Goal: Check status: Check status

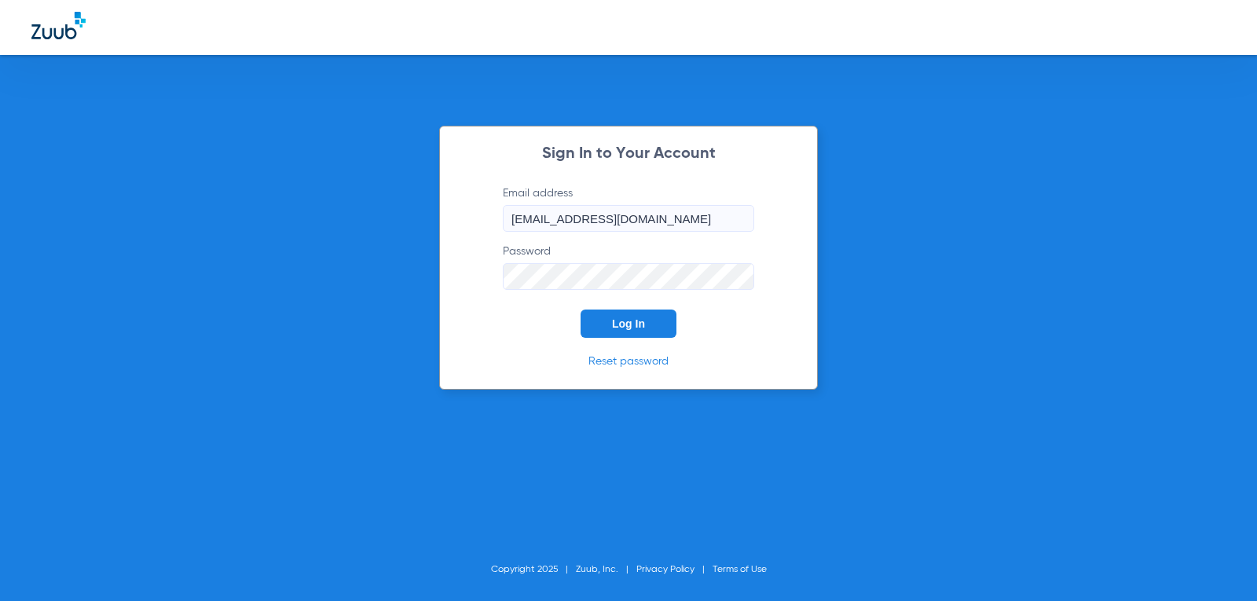
click at [642, 324] on span "Log In" at bounding box center [628, 323] width 33 height 13
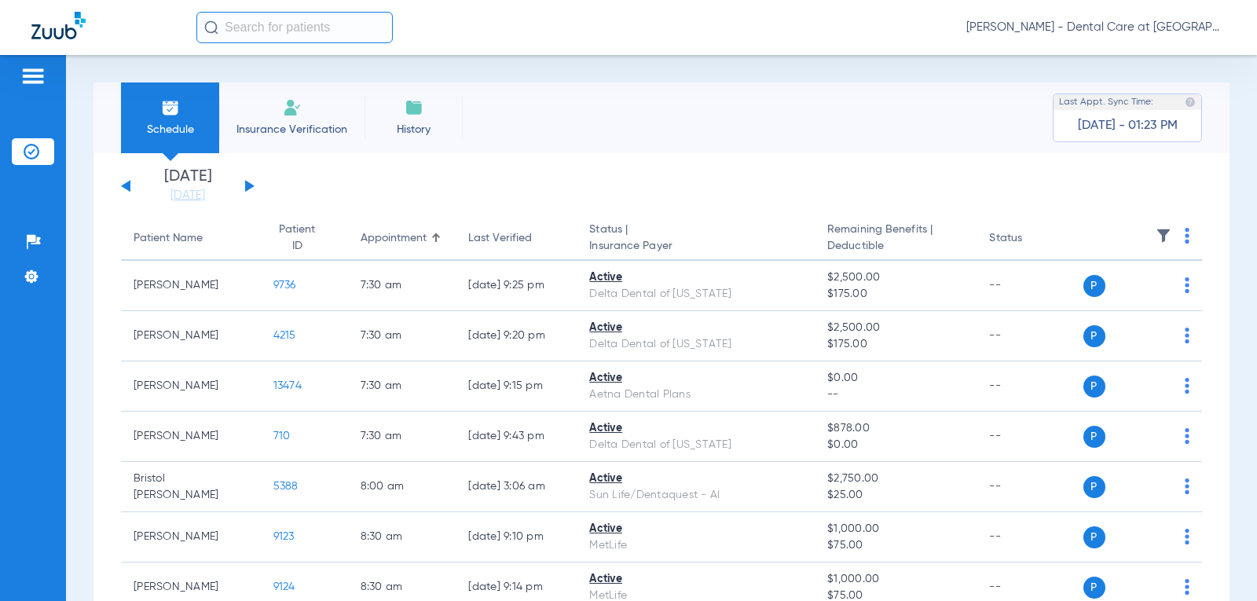
click at [251, 186] on button at bounding box center [249, 186] width 9 height 12
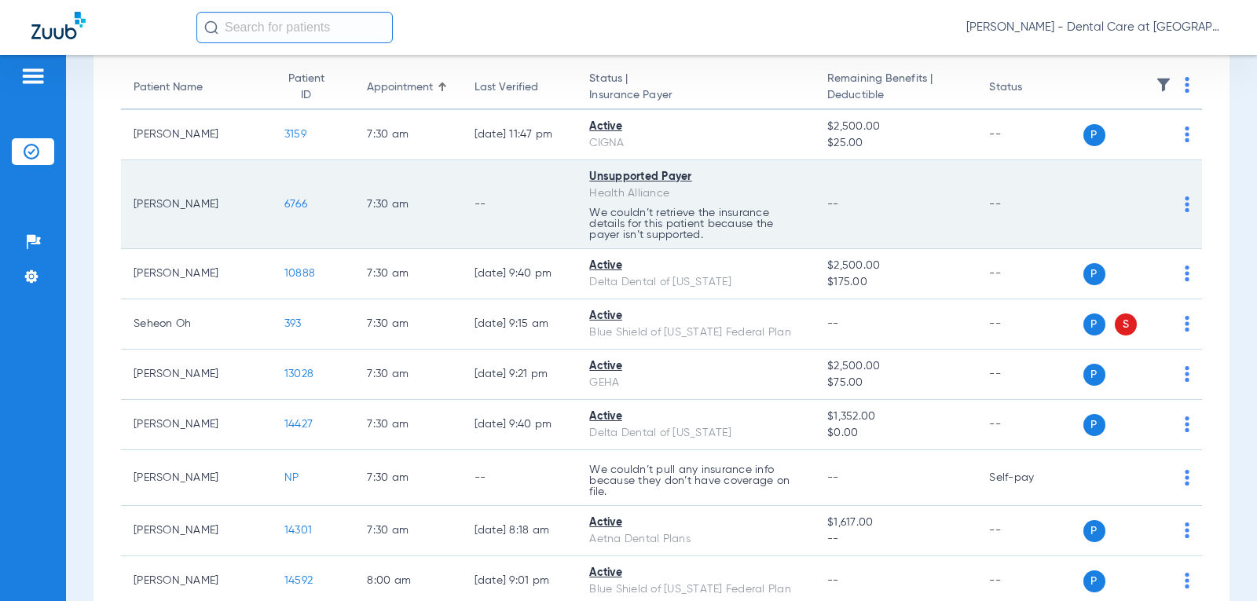
scroll to position [157, 0]
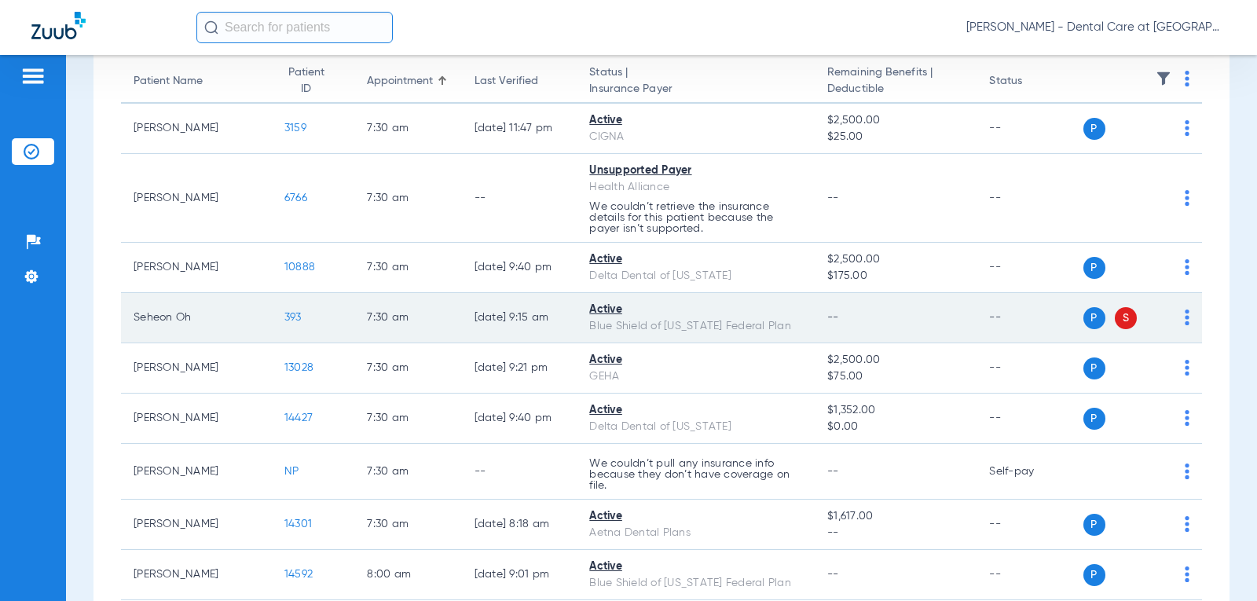
click at [520, 332] on td "[DATE] 9:15 AM" at bounding box center [519, 318] width 115 height 50
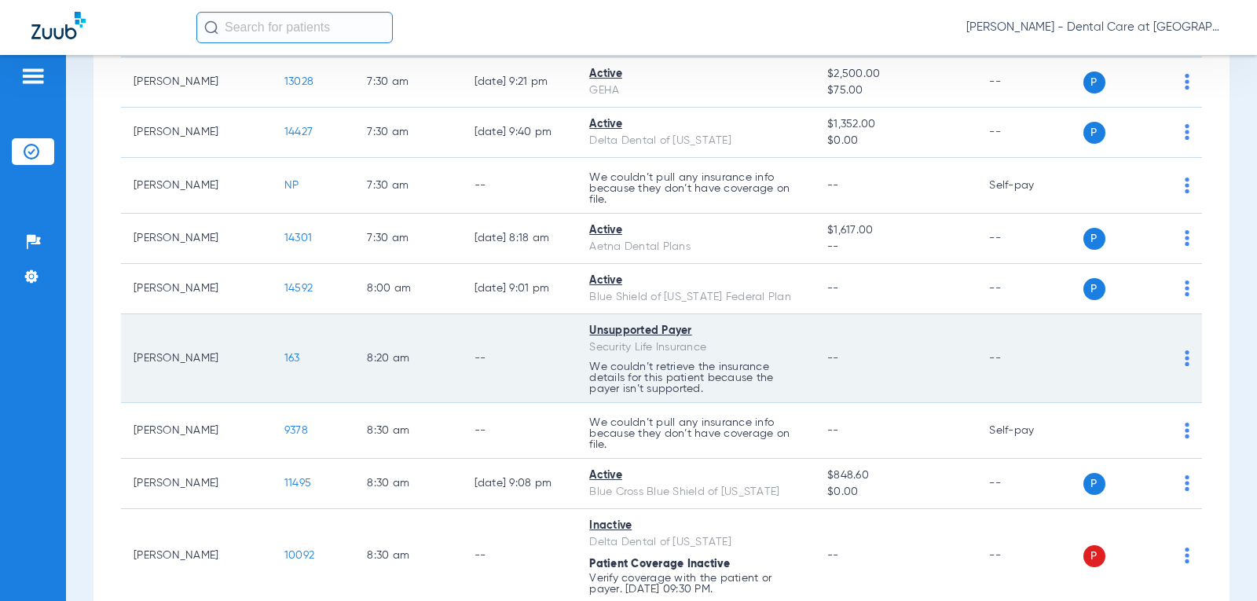
scroll to position [471, 0]
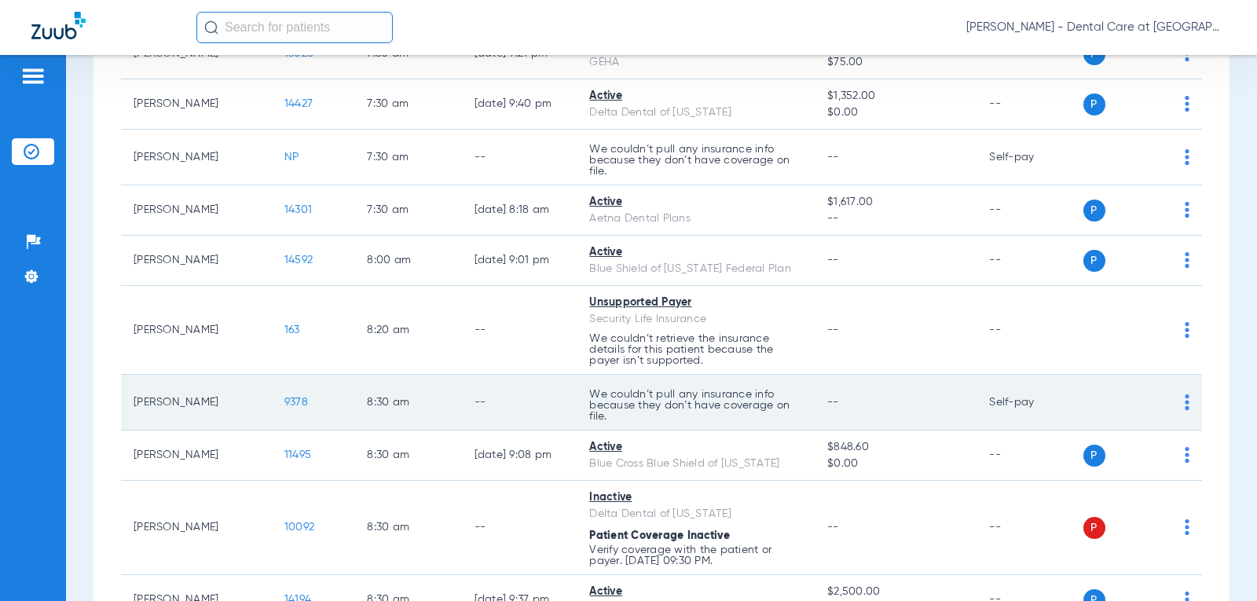
click at [545, 387] on td "--" at bounding box center [519, 403] width 115 height 56
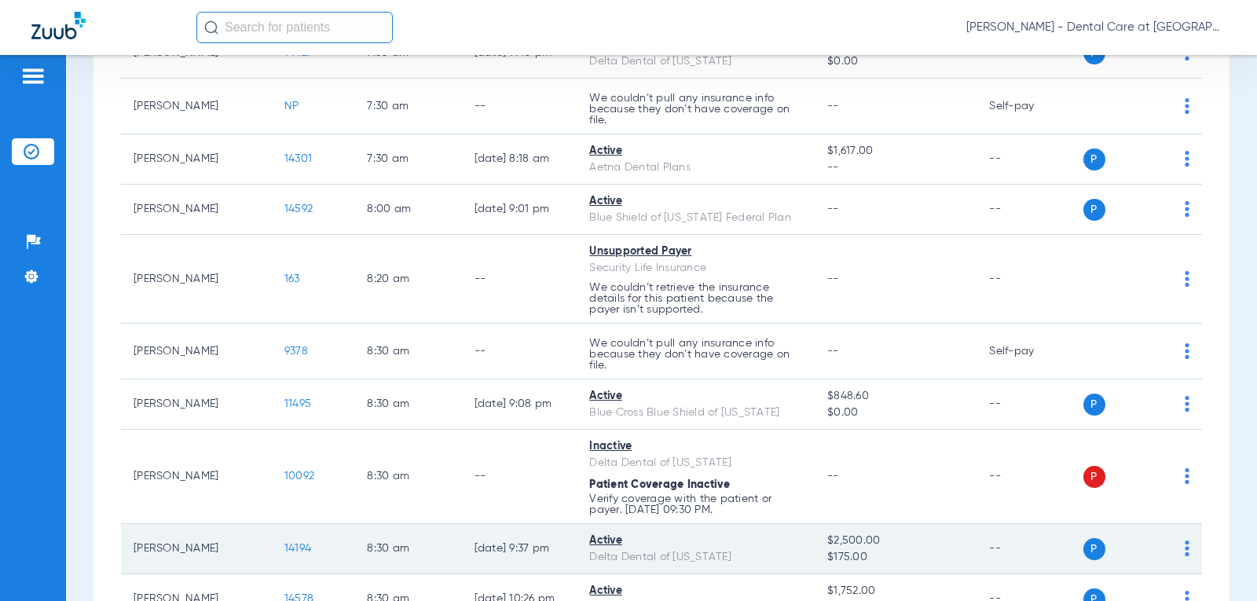
scroll to position [550, 0]
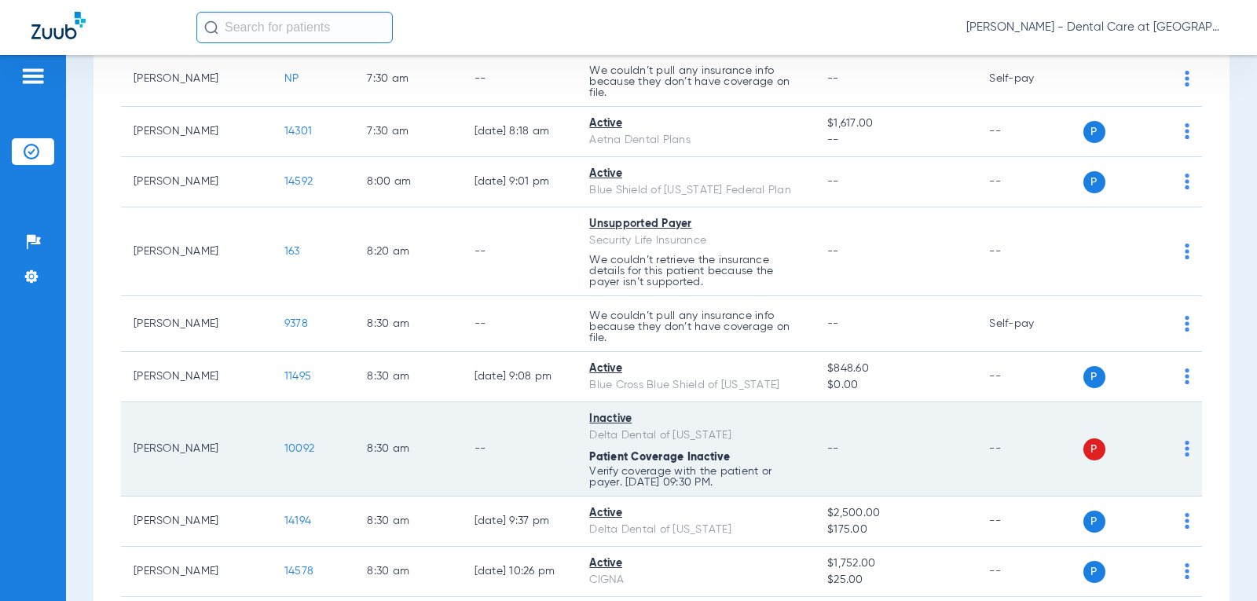
click at [465, 474] on td "--" at bounding box center [519, 449] width 115 height 94
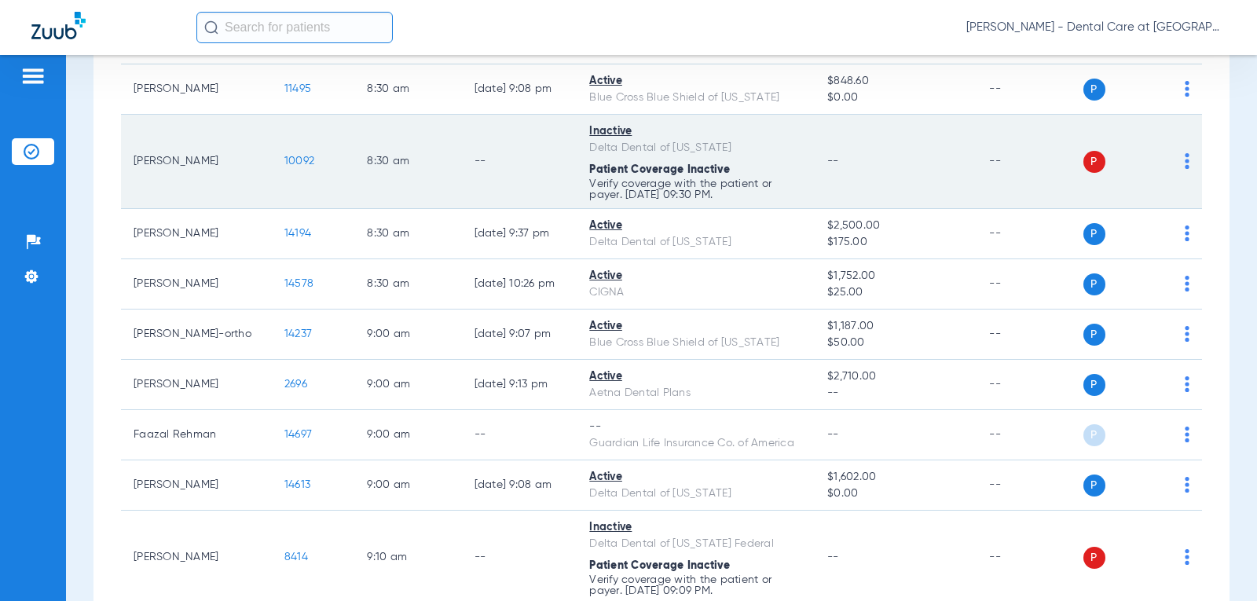
scroll to position [864, 0]
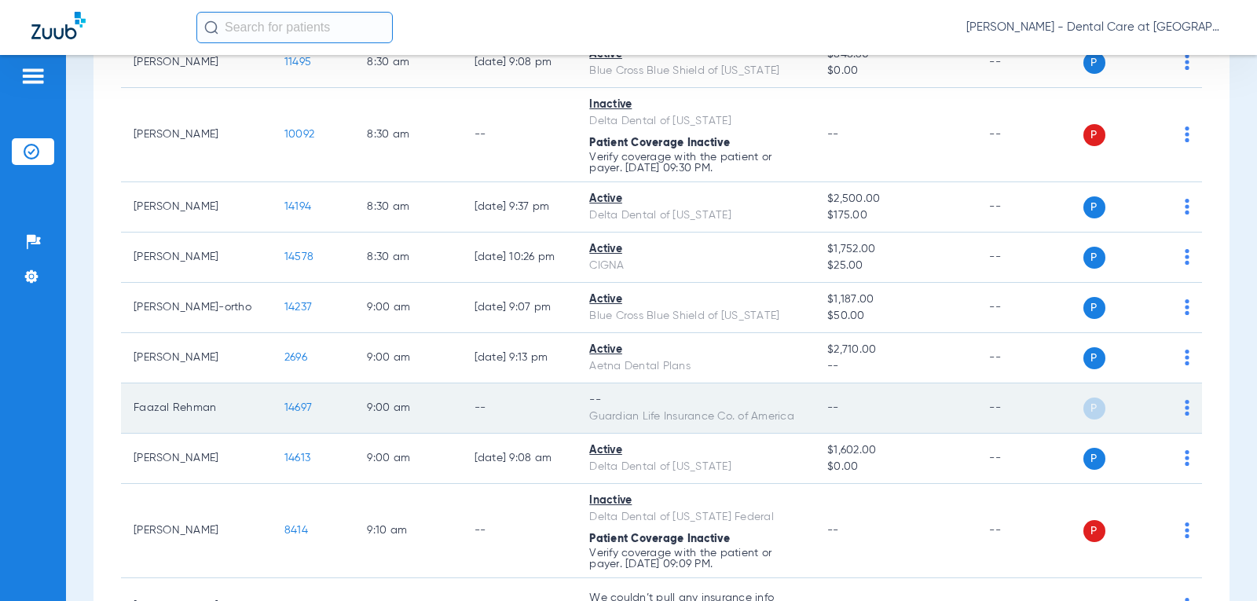
click at [684, 412] on div "Guardian Life Insurance Co. of America" at bounding box center [695, 417] width 213 height 16
click at [673, 404] on div "--" at bounding box center [695, 400] width 213 height 16
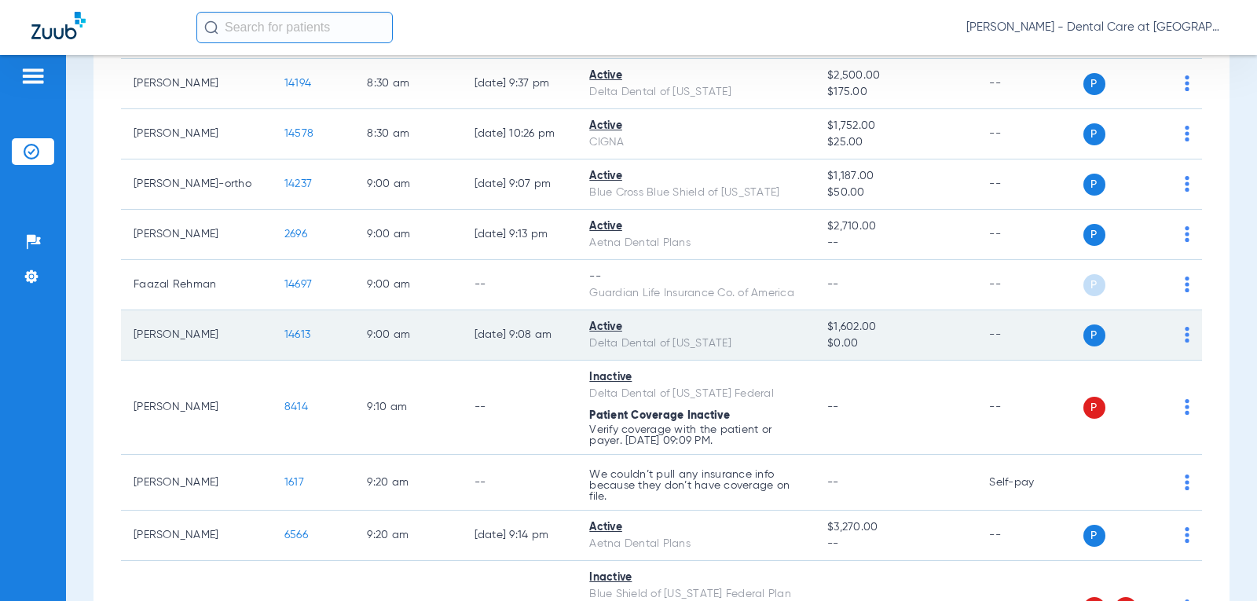
scroll to position [1021, 0]
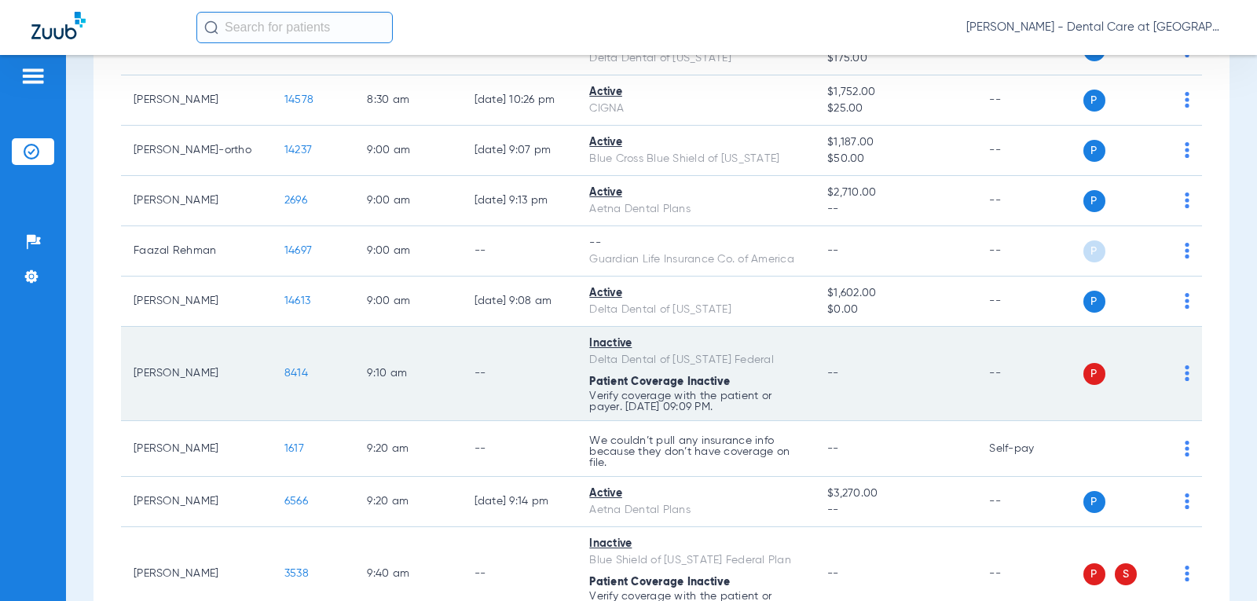
click at [537, 378] on td "--" at bounding box center [519, 374] width 115 height 94
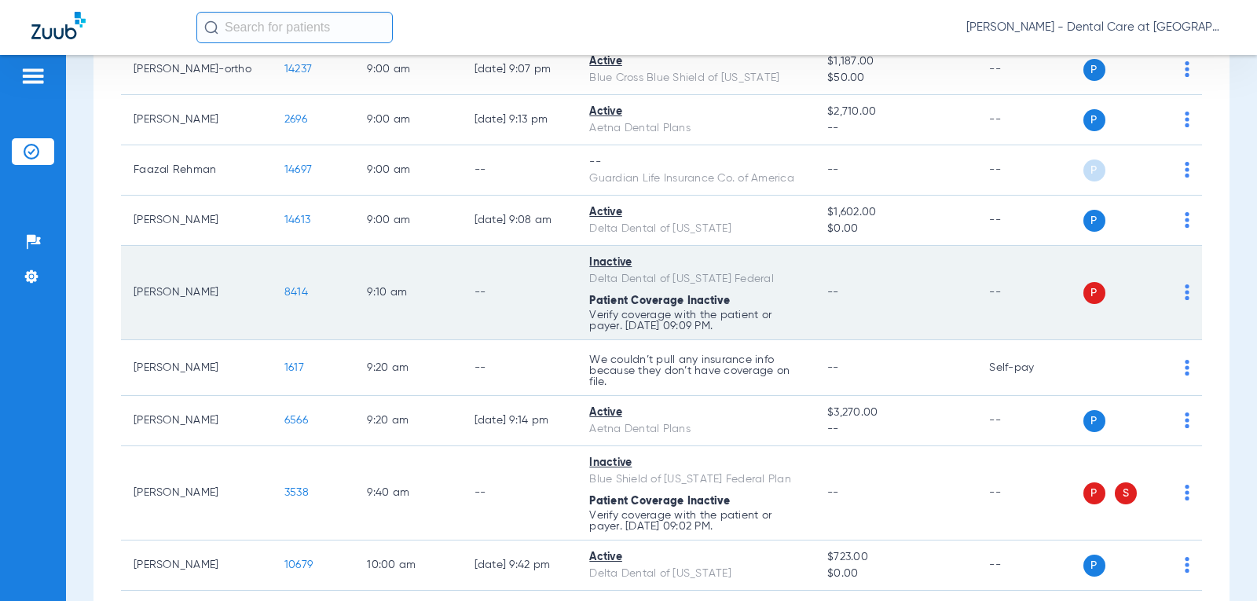
scroll to position [1179, 0]
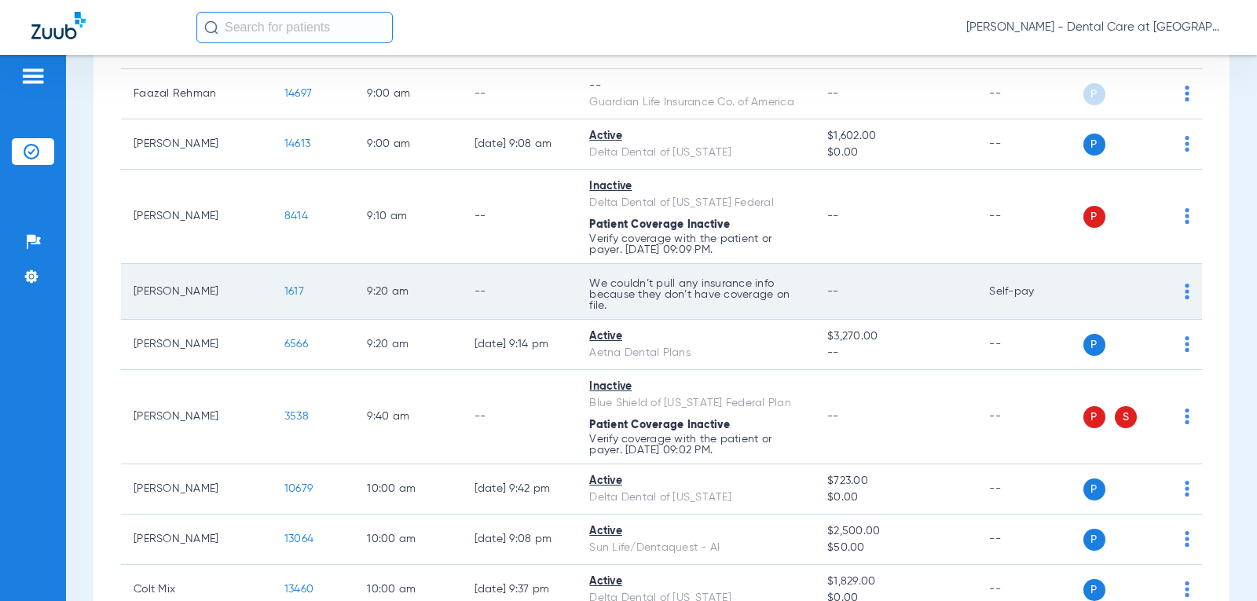
click at [515, 303] on td "--" at bounding box center [519, 292] width 115 height 56
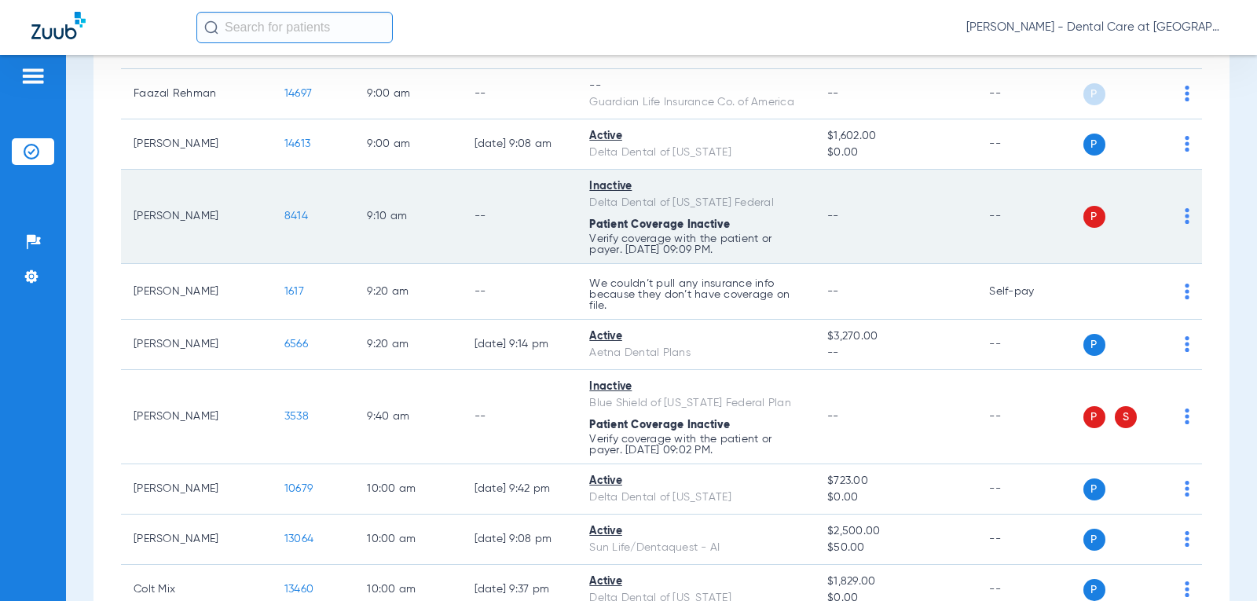
click at [691, 206] on div "Delta Dental of [US_STATE] Federal" at bounding box center [695, 203] width 213 height 16
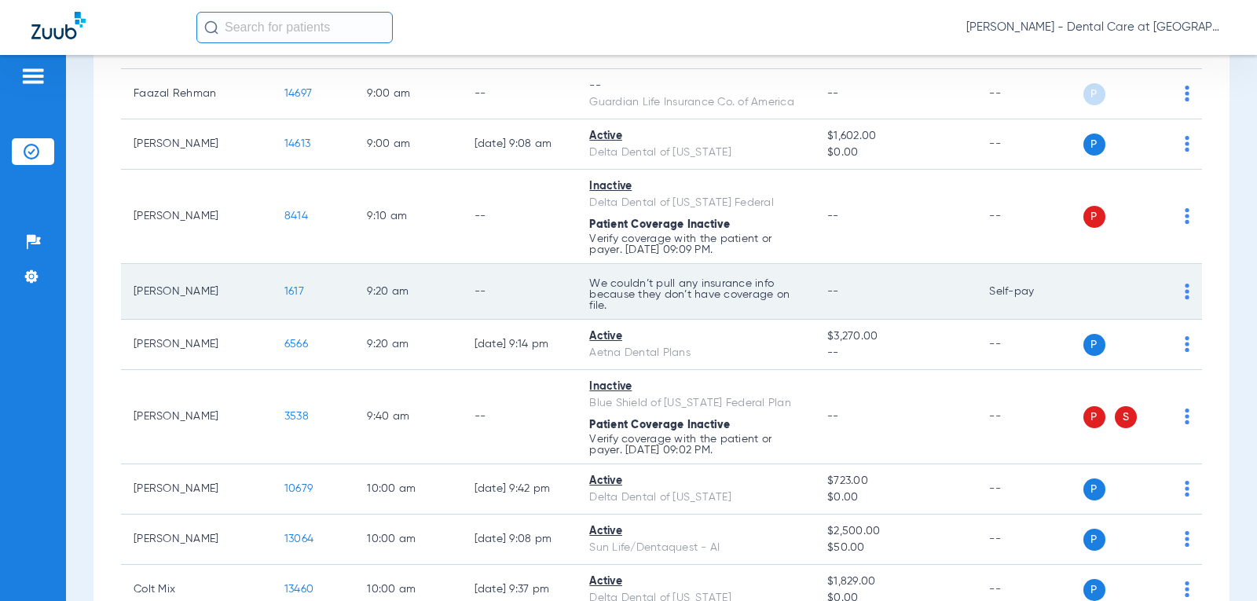
click at [416, 274] on td "9:20 AM" at bounding box center [407, 292] width 107 height 56
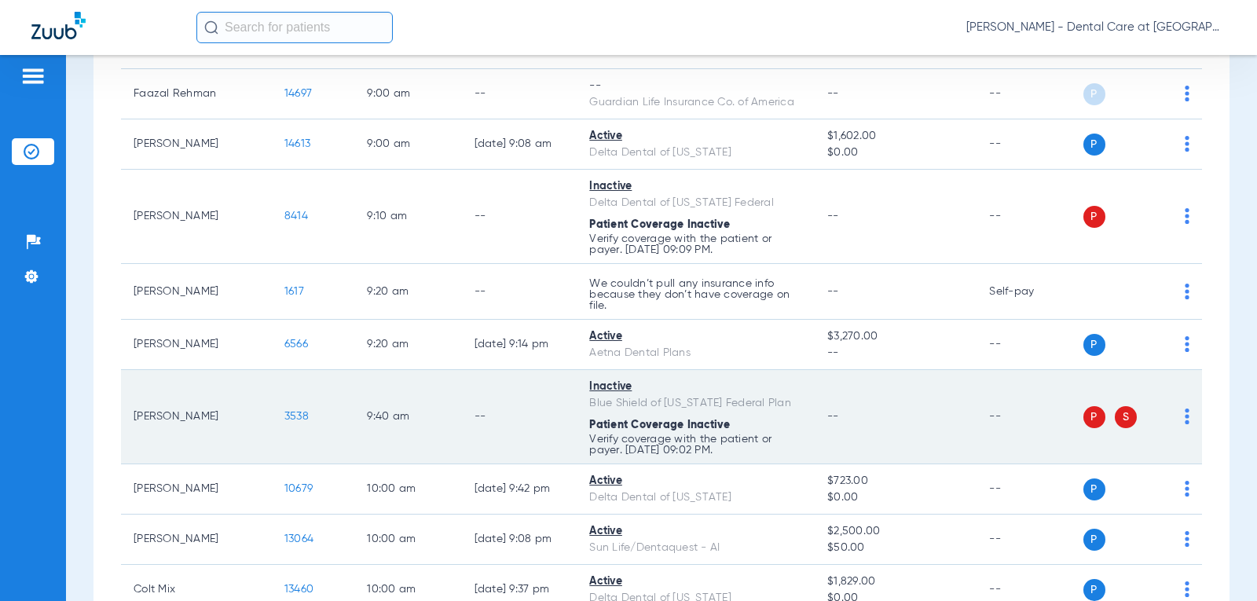
click at [367, 451] on td "9:40 AM" at bounding box center [407, 417] width 107 height 94
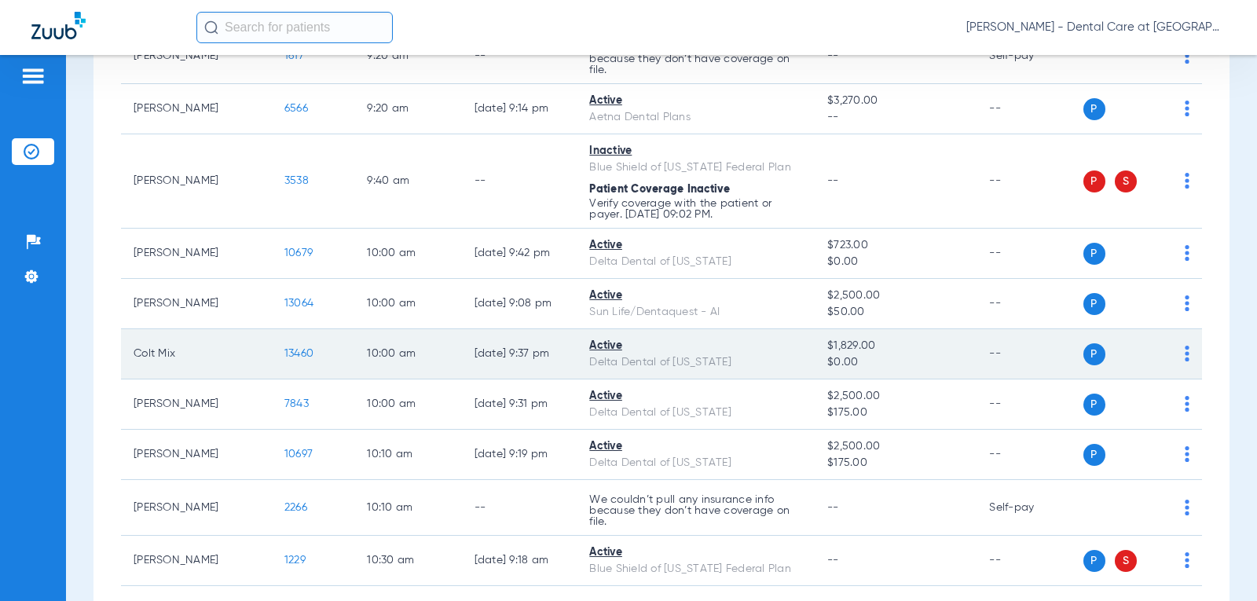
scroll to position [1493, 0]
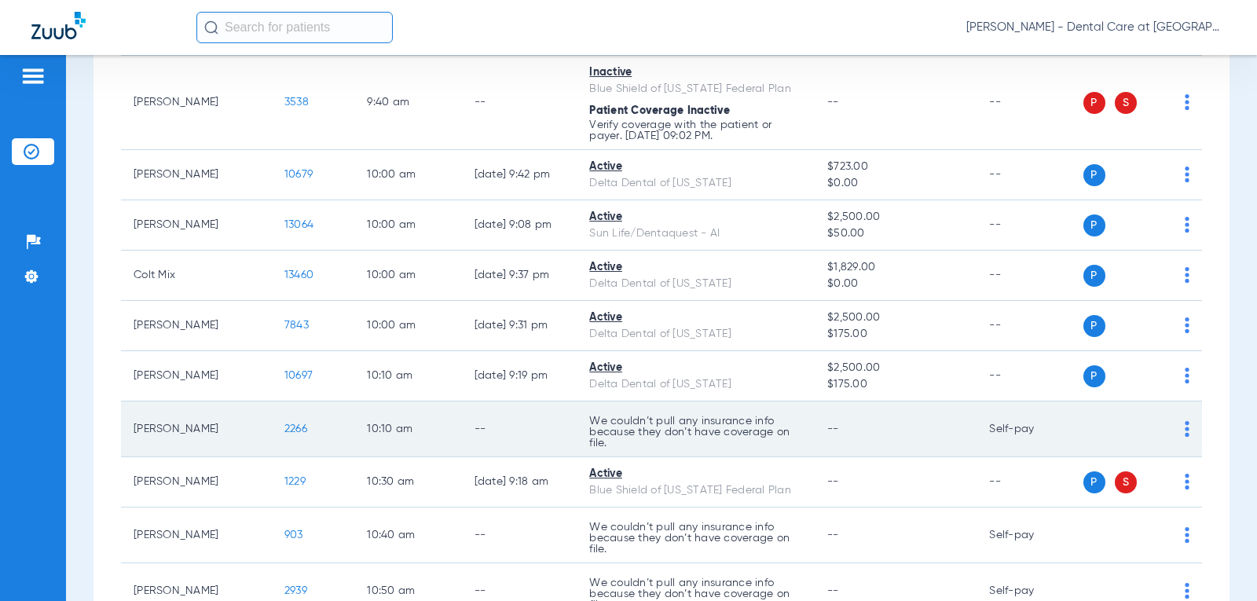
click at [436, 422] on td "10:10 AM" at bounding box center [407, 429] width 107 height 56
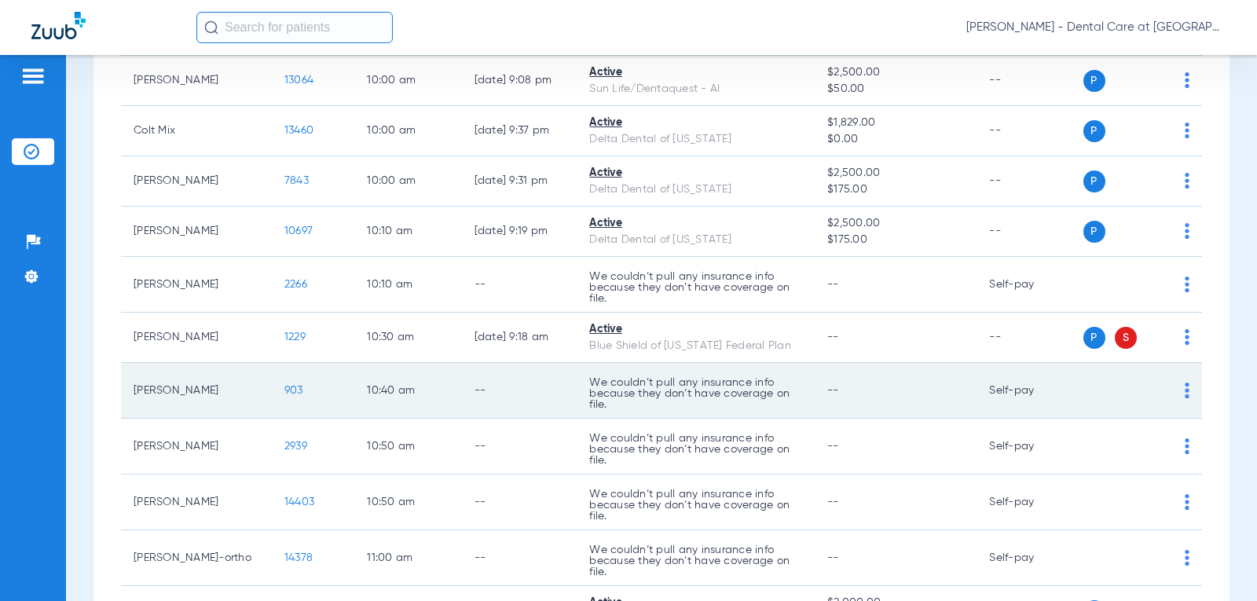
scroll to position [1650, 0]
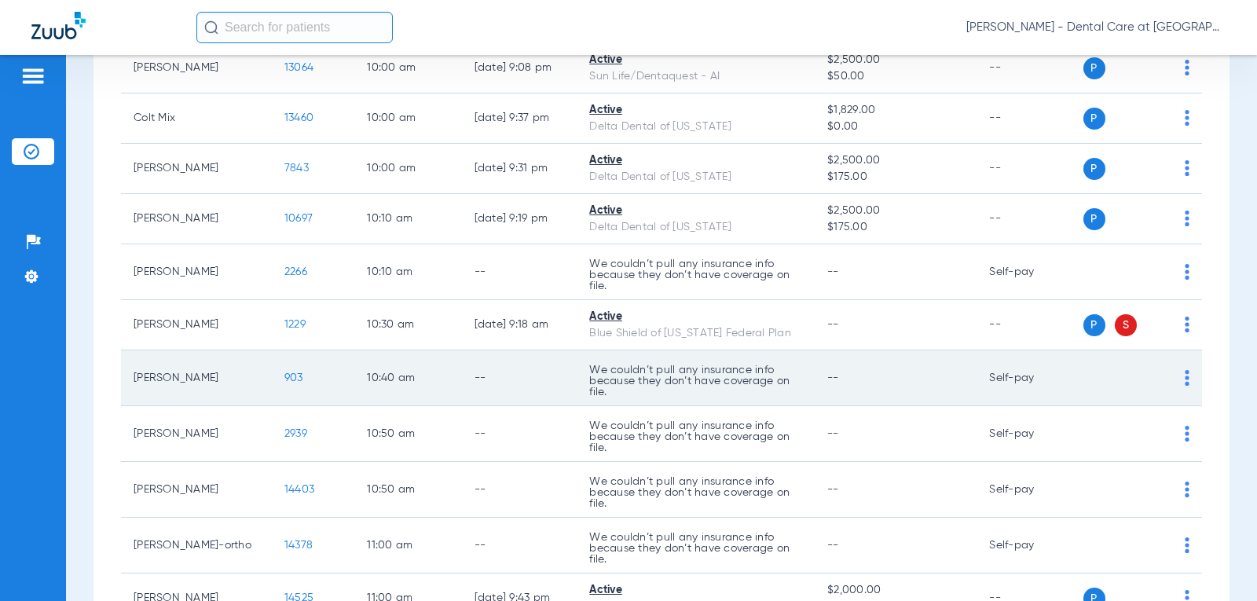
click at [512, 389] on td "--" at bounding box center [519, 378] width 115 height 56
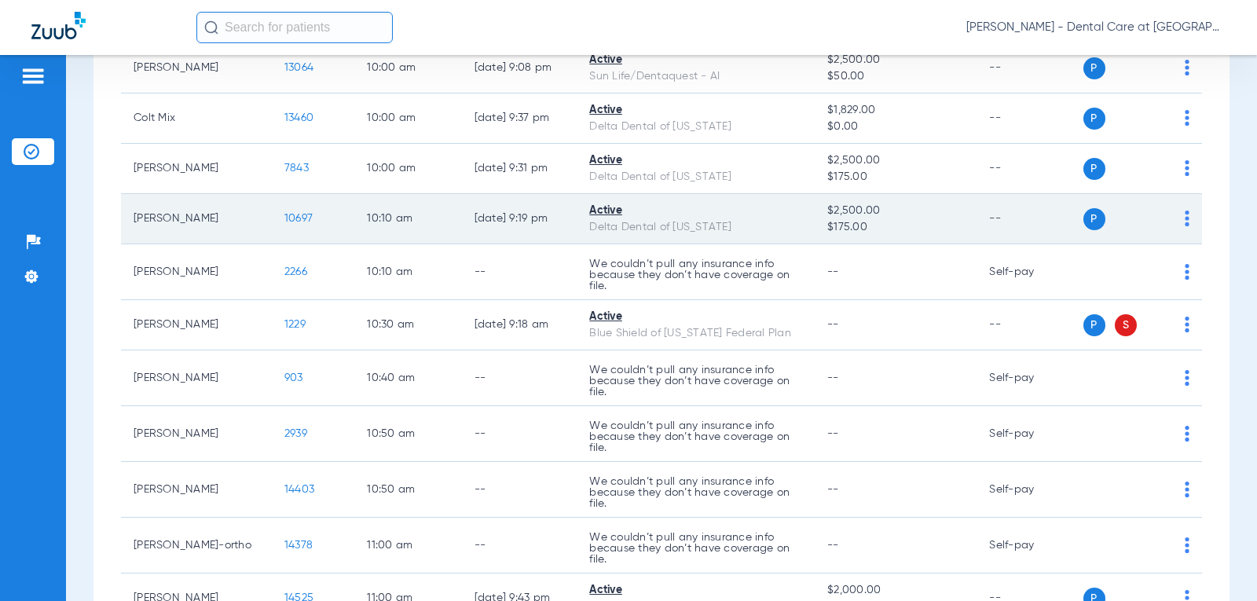
drag, startPoint x: 249, startPoint y: 234, endPoint x: 266, endPoint y: 242, distance: 18.3
click at [272, 234] on td "10697" at bounding box center [313, 219] width 82 height 50
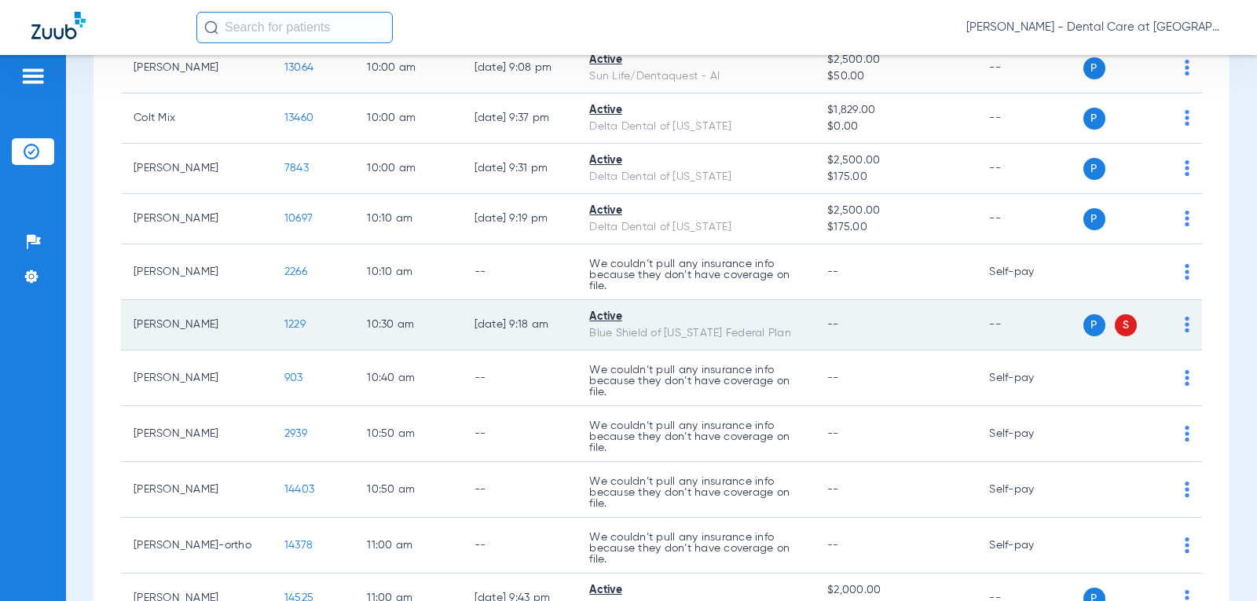
click at [618, 317] on div "Active" at bounding box center [695, 317] width 213 height 16
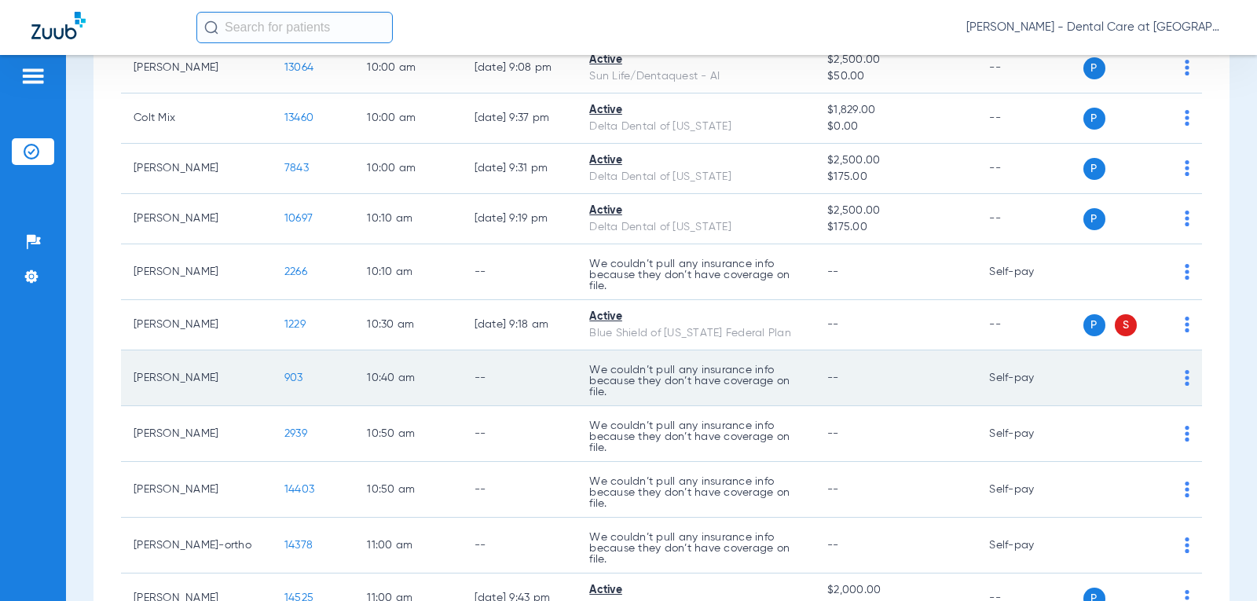
click at [394, 383] on td "10:40 AM" at bounding box center [407, 378] width 107 height 56
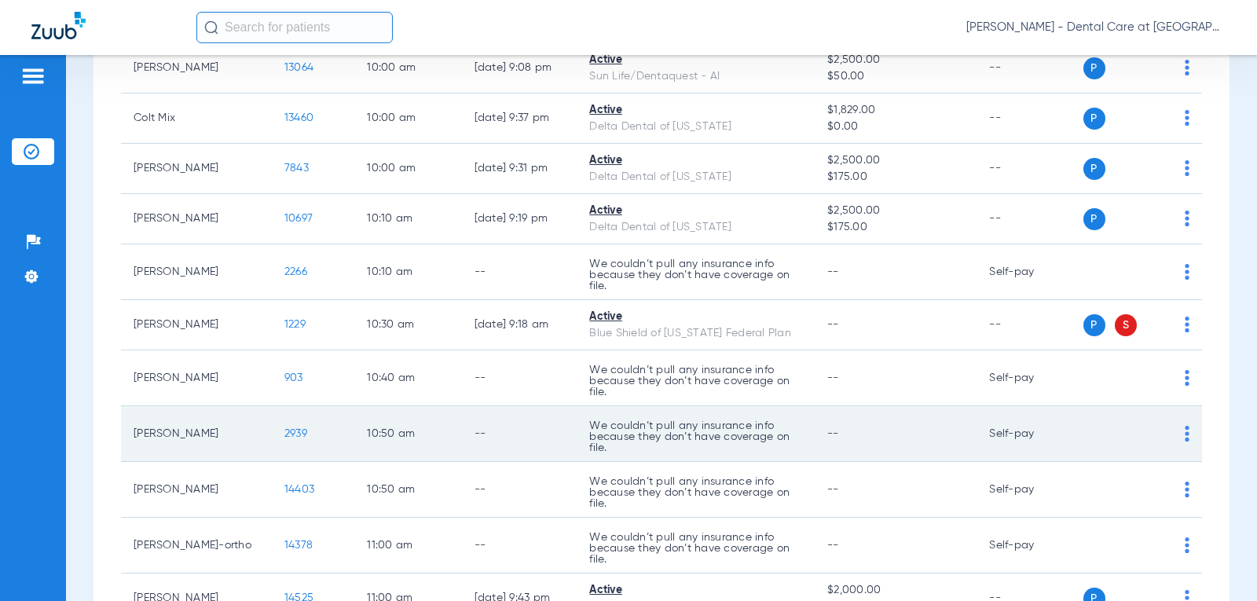
click at [286, 434] on td "2939" at bounding box center [313, 434] width 82 height 56
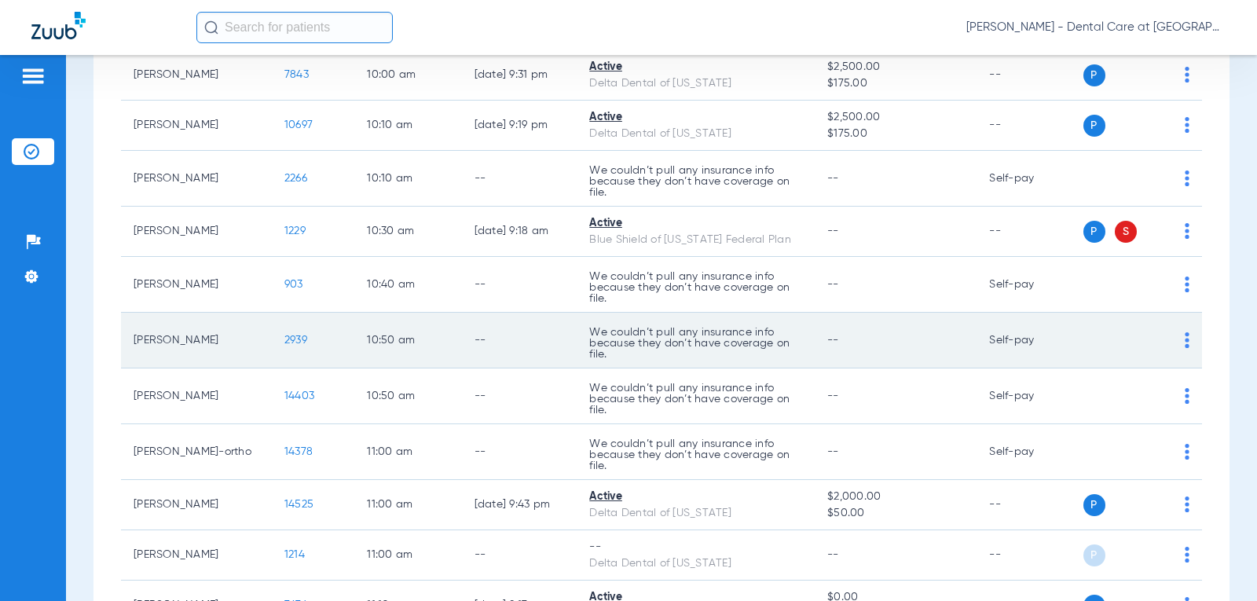
scroll to position [1807, 0]
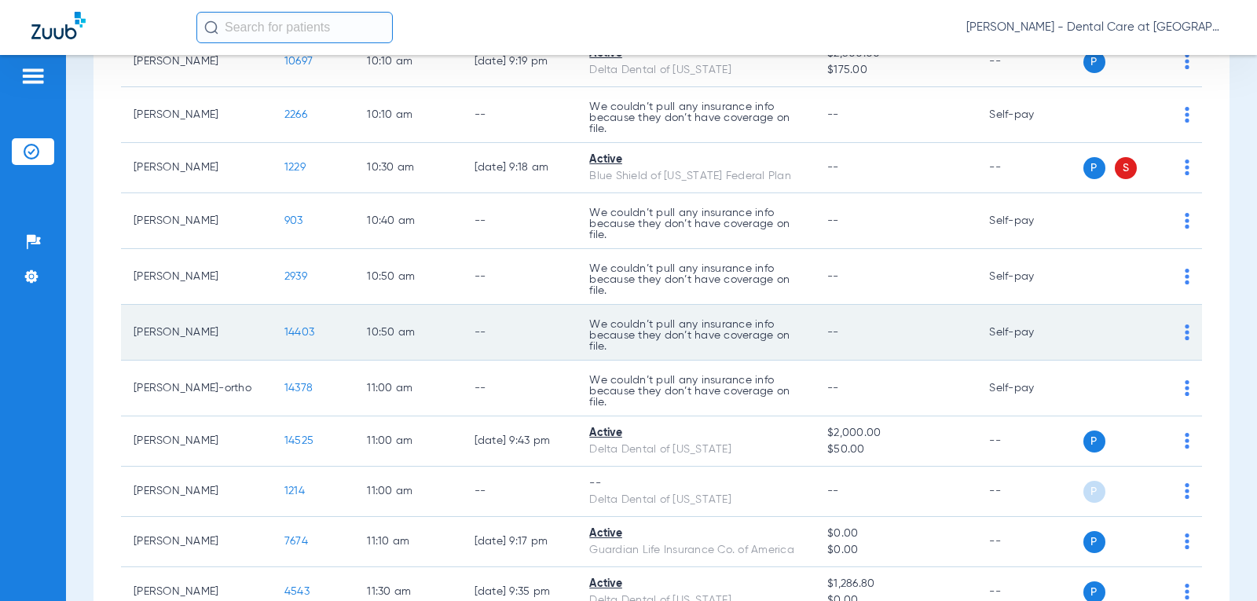
click at [329, 343] on td "14403" at bounding box center [313, 333] width 82 height 56
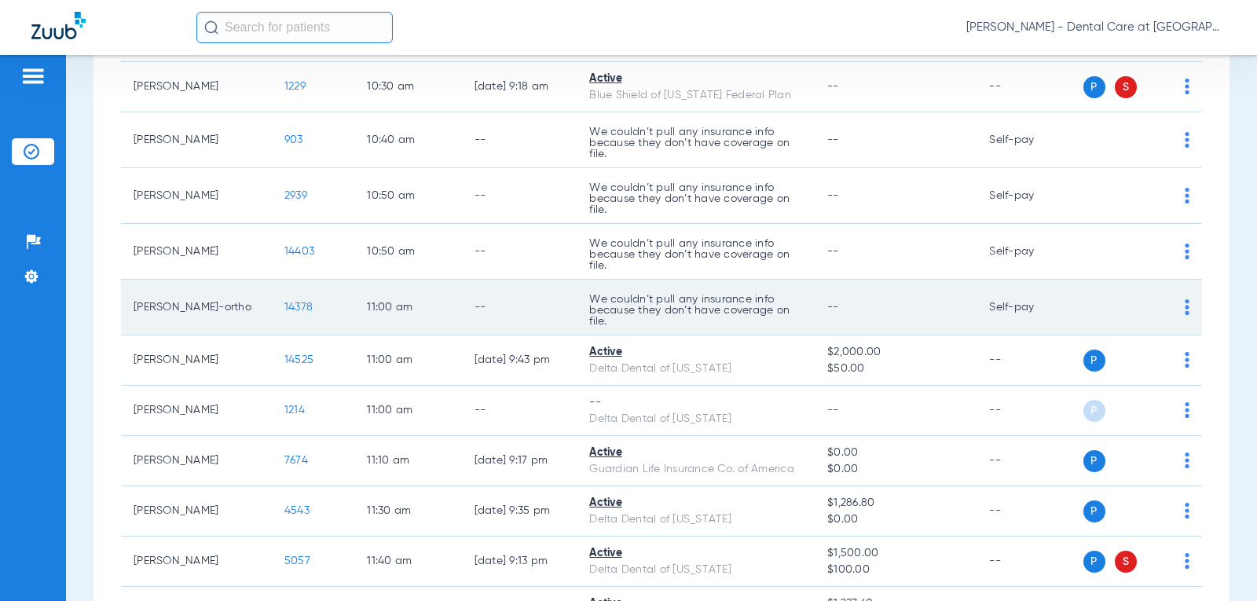
scroll to position [1964, 0]
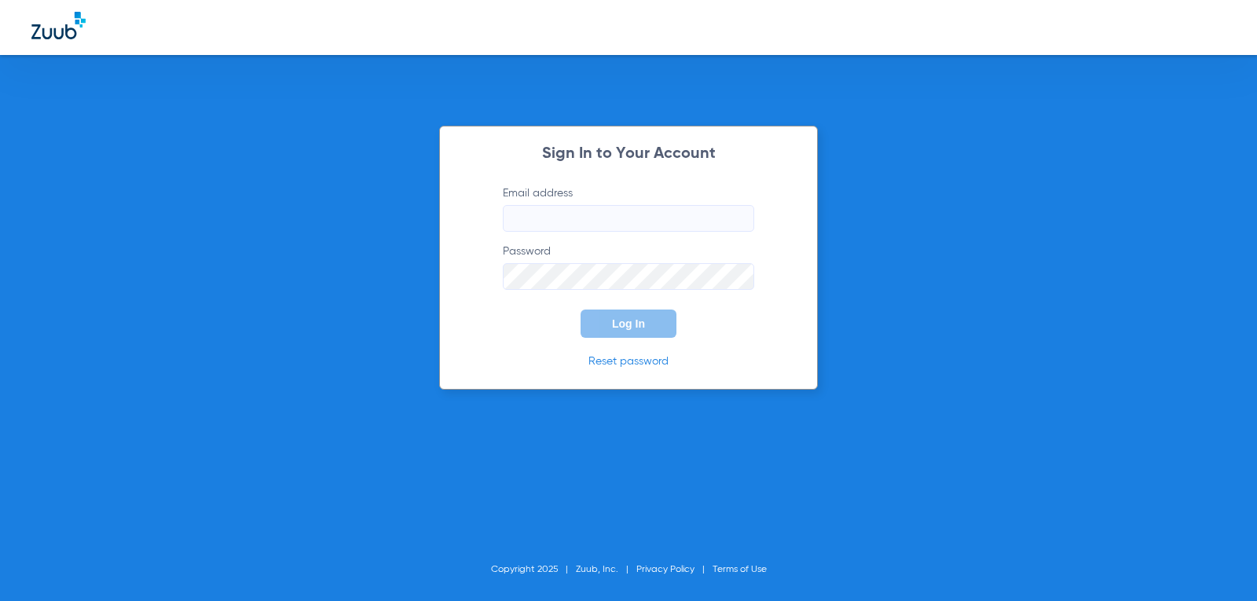
type input "[EMAIL_ADDRESS][DOMAIN_NAME]"
click at [624, 333] on button "Log In" at bounding box center [629, 324] width 96 height 28
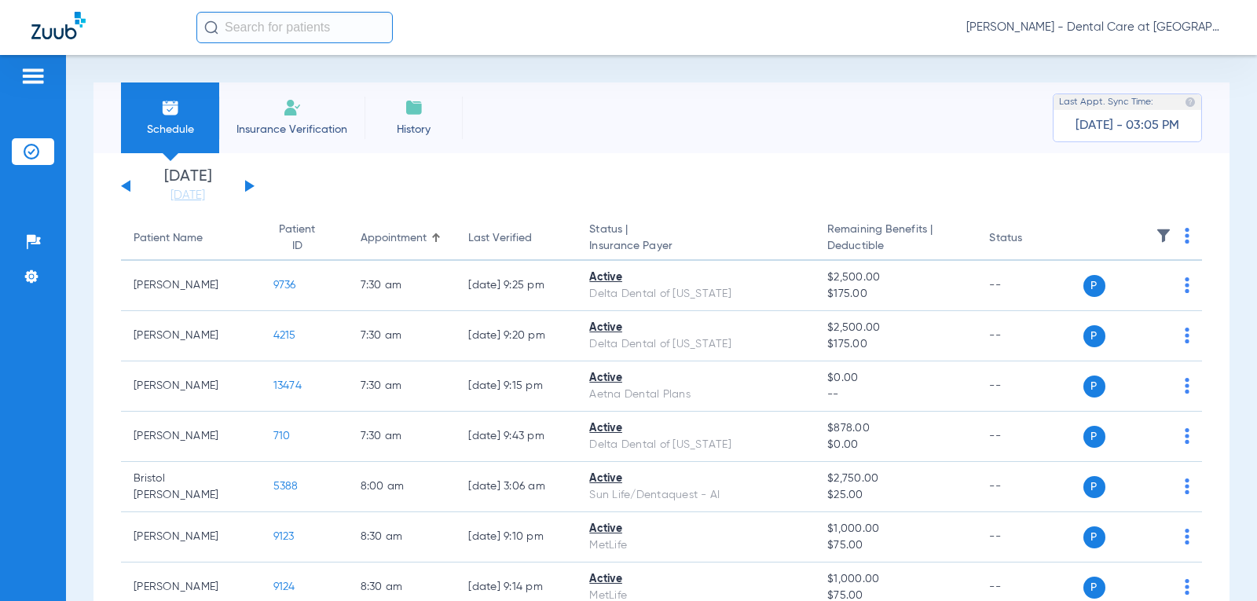
click at [245, 182] on div "[DATE] [DATE] [DATE] [DATE] [DATE] [DATE] [DATE] [DATE] [DATE] [DATE] [DATE] [D…" at bounding box center [188, 186] width 134 height 35
click at [248, 186] on button at bounding box center [249, 186] width 9 height 12
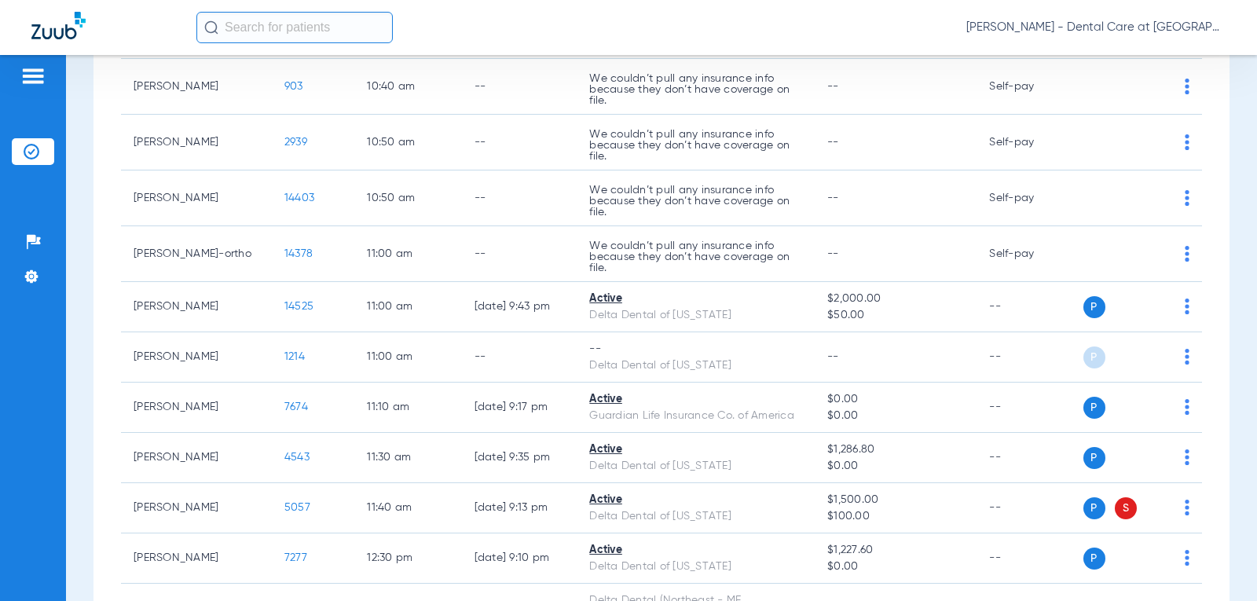
scroll to position [1964, 0]
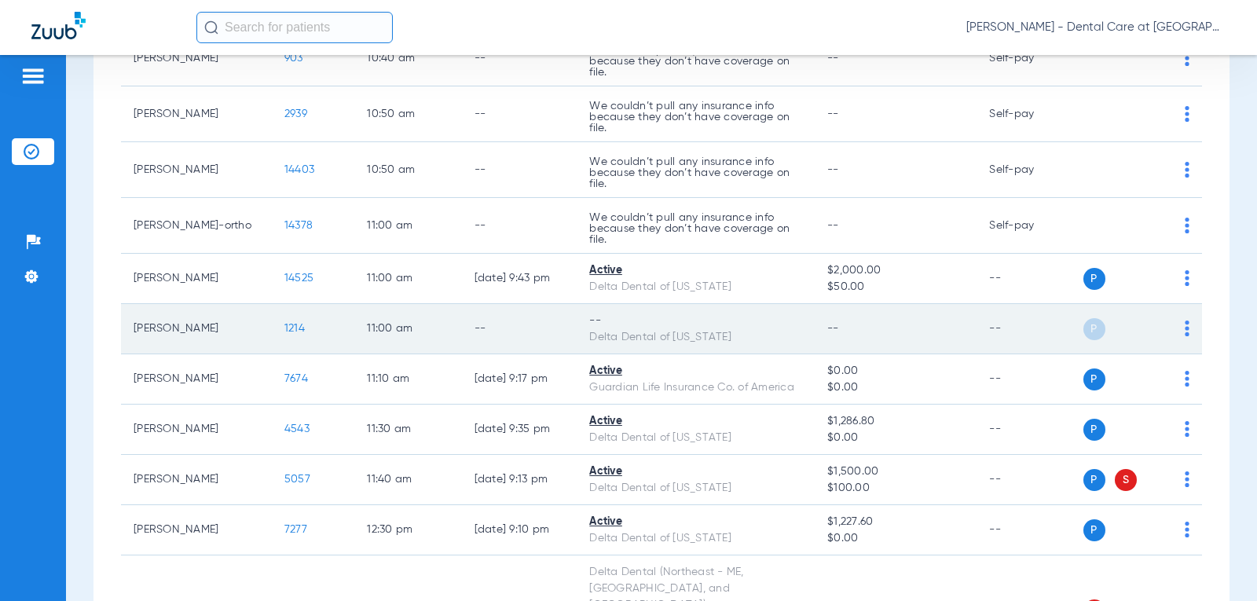
click at [539, 332] on td "--" at bounding box center [519, 329] width 115 height 50
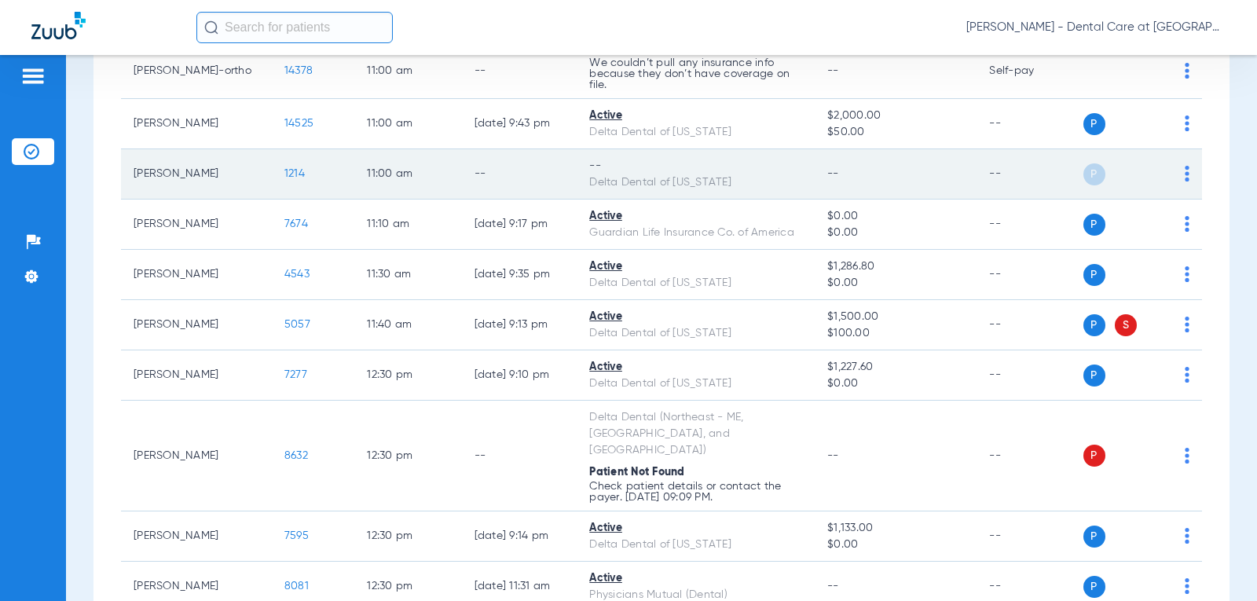
scroll to position [2121, 0]
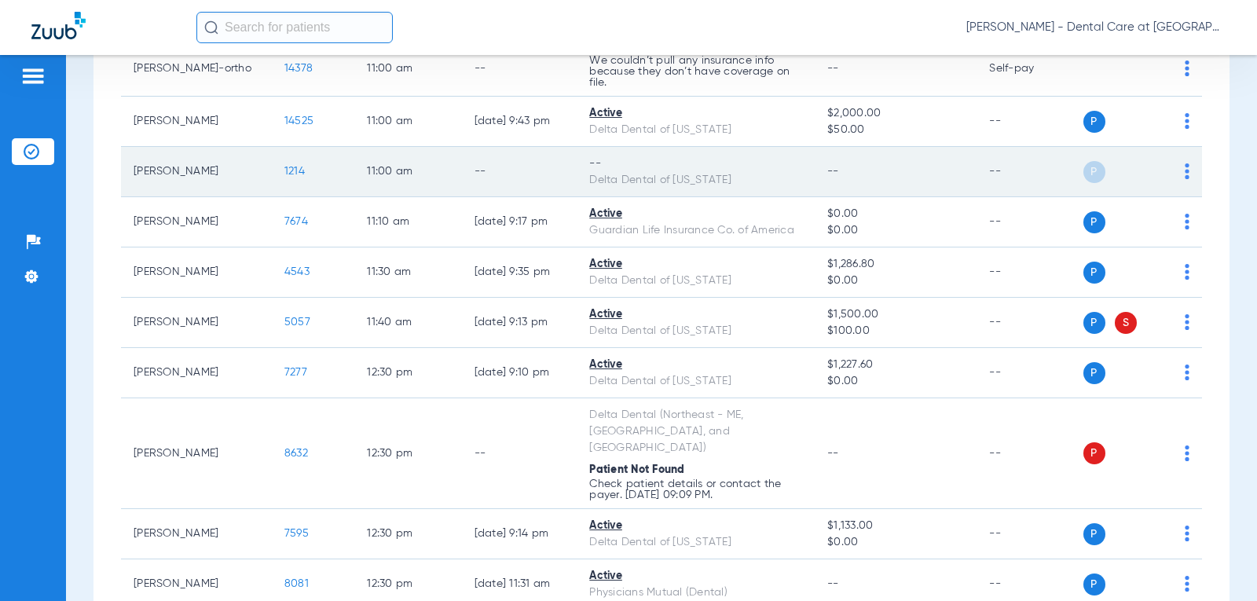
click at [539, 332] on td "[DATE] 9:13 PM" at bounding box center [519, 323] width 115 height 50
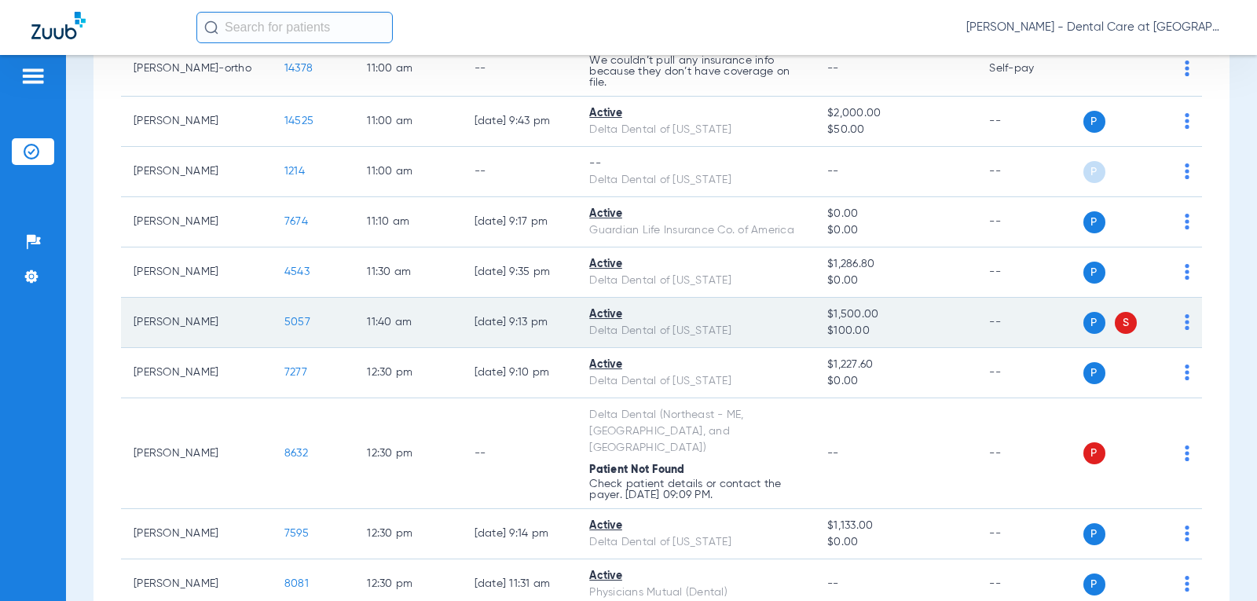
click at [272, 315] on td "5057" at bounding box center [313, 323] width 82 height 50
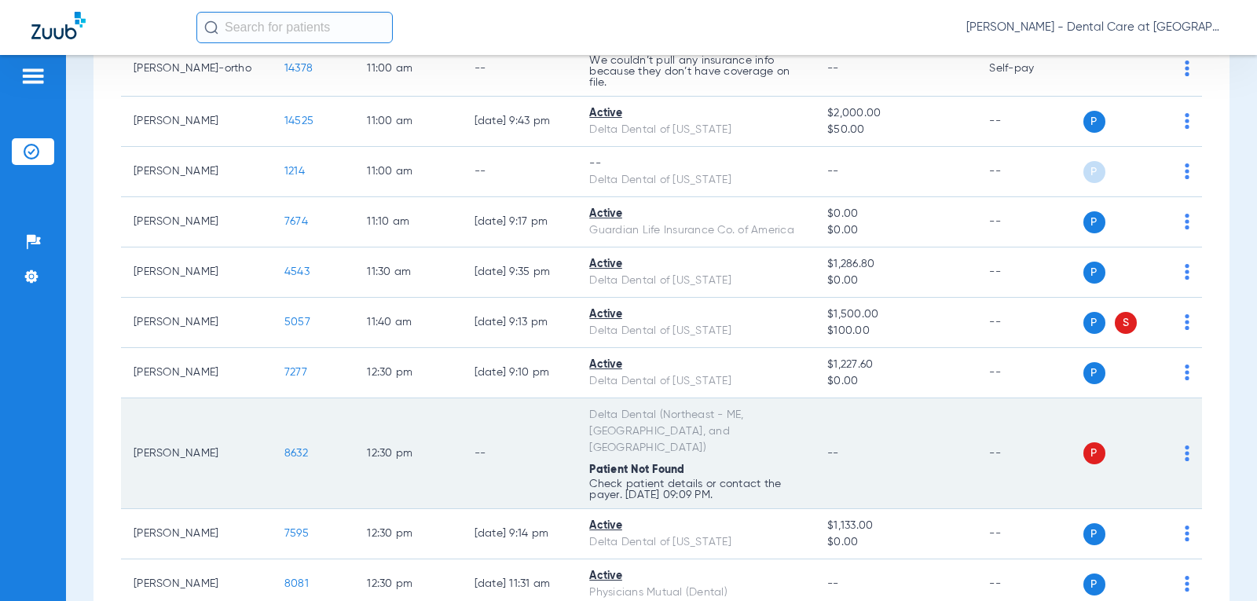
click at [508, 412] on td "--" at bounding box center [519, 453] width 115 height 111
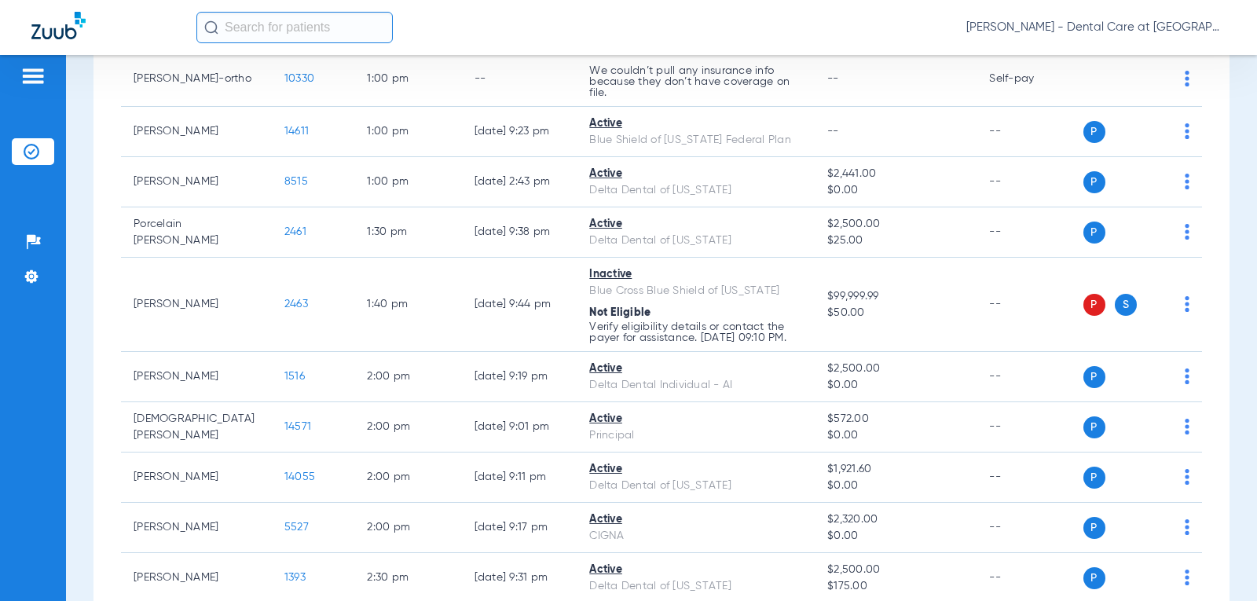
scroll to position [2806, 0]
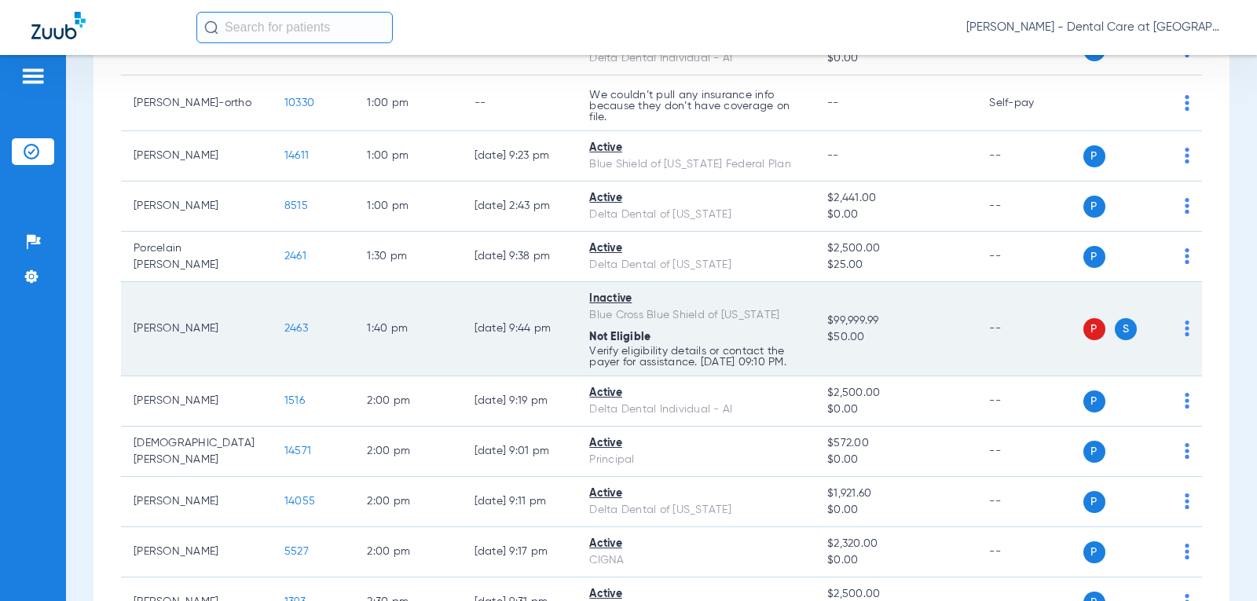
click at [464, 335] on td "[DATE] 9:44 PM" at bounding box center [519, 329] width 115 height 94
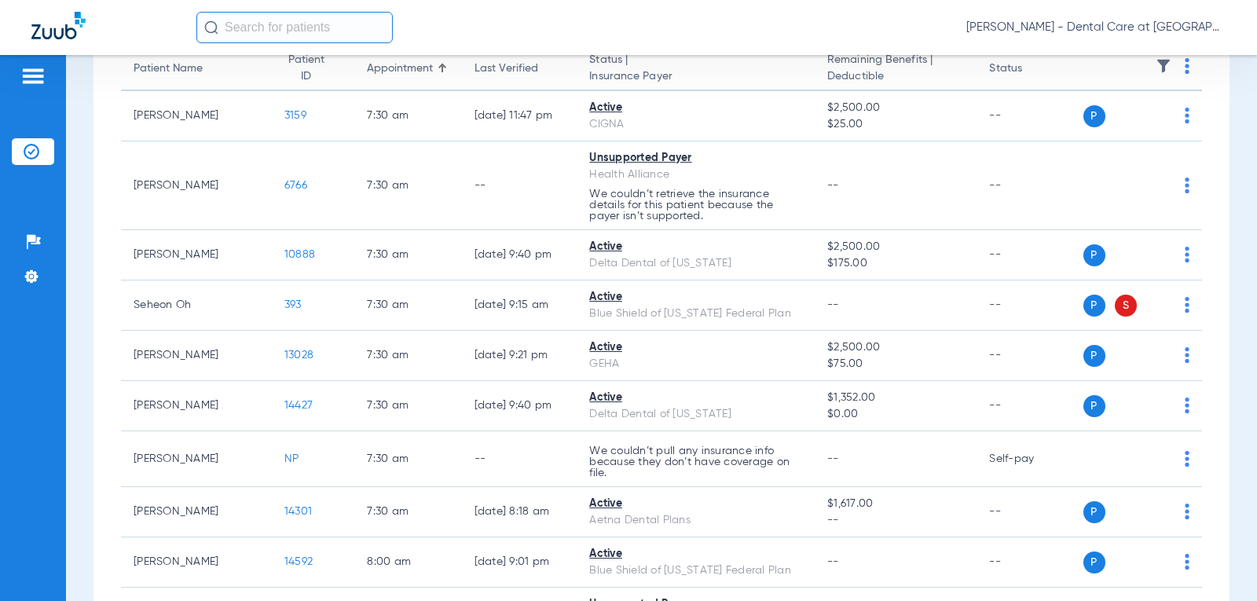
scroll to position [0, 0]
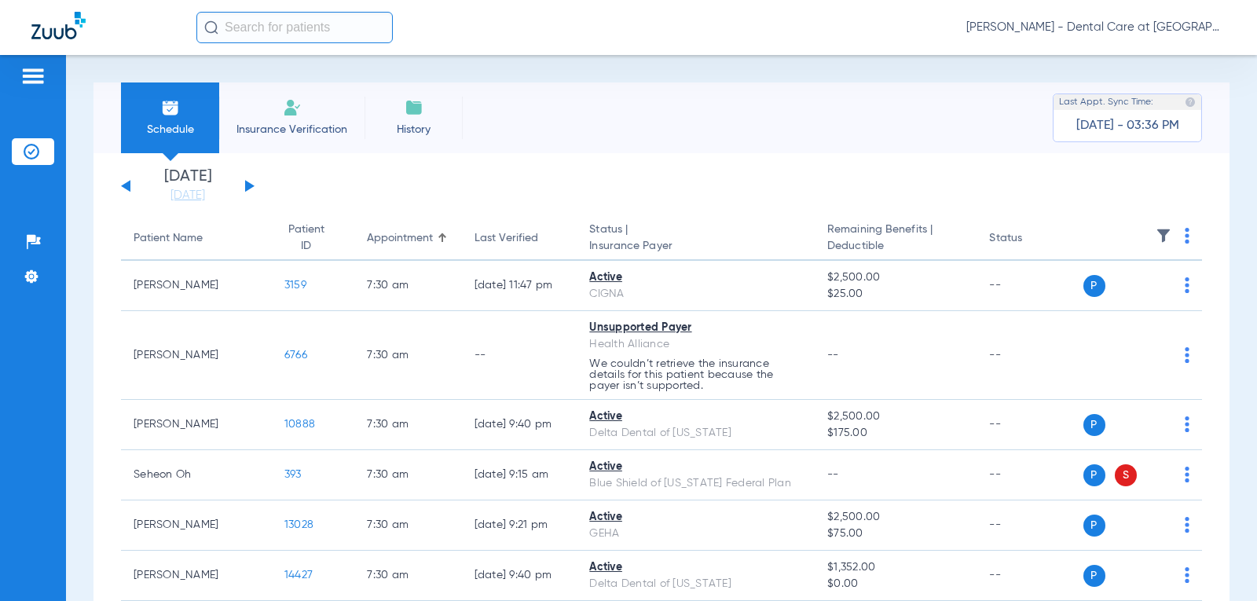
click at [252, 187] on button at bounding box center [249, 186] width 9 height 12
